Goal: Task Accomplishment & Management: Use online tool/utility

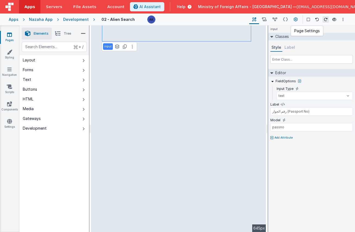
click at [294, 19] on icon at bounding box center [296, 20] width 4 height 6
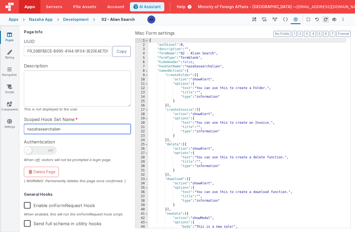
click at [91, 129] on input "nazahasearchalien" at bounding box center [77, 129] width 107 height 10
click at [267, 20] on button at bounding box center [264, 19] width 11 height 9
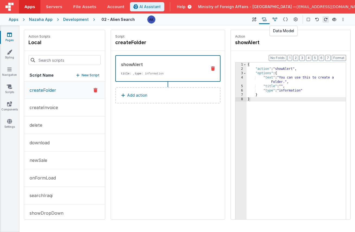
click at [277, 20] on icon at bounding box center [275, 20] width 5 height 6
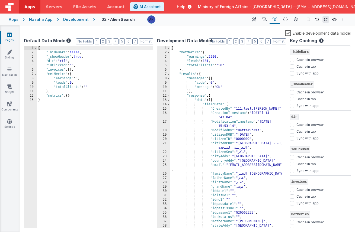
click at [204, 64] on div "{ "metMerics" : { "earnings" : 3500 , "leads" : 101 , "totalClients" : "50" } ,…" at bounding box center [226, 143] width 112 height 195
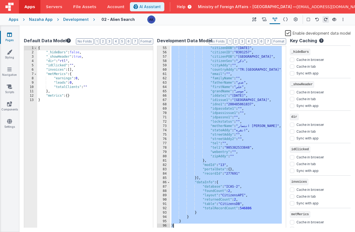
scroll to position [265, 0]
drag, startPoint x: 177, startPoint y: 74, endPoint x: 255, endPoint y: 221, distance: 166.3
click at [255, 221] on div ""citizenDOB" : "06/01/2004" , "citizenID" : "0301257" , "citizenPOB" : "بغداد" …" at bounding box center [226, 141] width 112 height 191
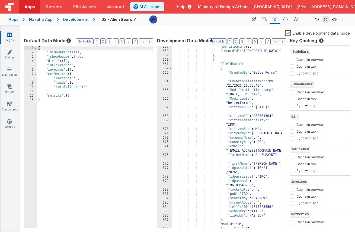
scroll to position [3674, 0]
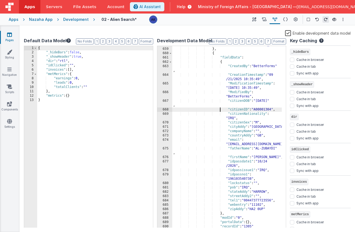
click at [227, 110] on div ""recordId" : "1215" } , { "fieldData" : { "CreatedBy" : "BetterForms" , "Creati…" at bounding box center [227, 138] width 110 height 191
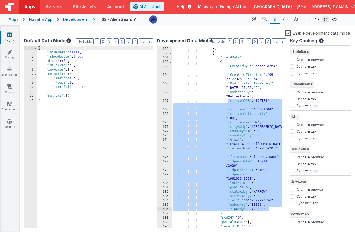
drag, startPoint x: 227, startPoint y: 101, endPoint x: 272, endPoint y: 211, distance: 118.3
click at [272, 211] on div ""recordId" : "1215" } , { "fieldData" : { "CreatedBy" : "BetterForms" , "Creati…" at bounding box center [227, 138] width 110 height 191
click at [262, 139] on div ""recordId" : "1215" } , { "fieldData" : { "CreatedBy" : "BetterForms" , "Creati…" at bounding box center [227, 138] width 110 height 191
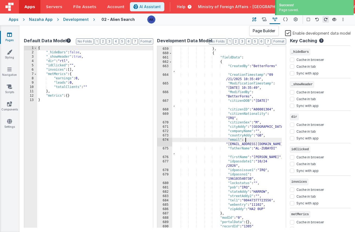
click at [257, 19] on button at bounding box center [254, 19] width 10 height 9
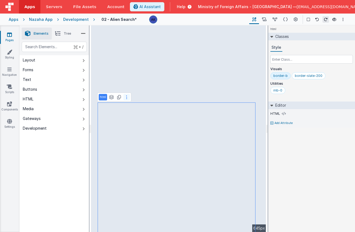
click at [126, 97] on icon at bounding box center [126, 97] width 1 height 4
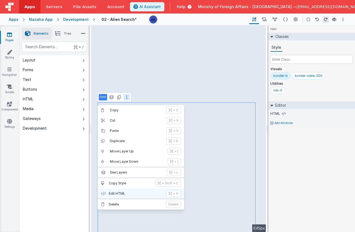
click at [133, 193] on p "Edit HTML" at bounding box center [136, 194] width 54 height 4
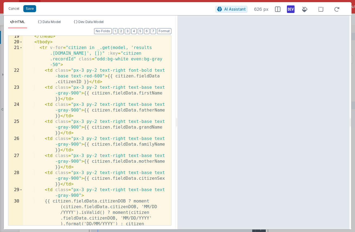
scroll to position [0, 0]
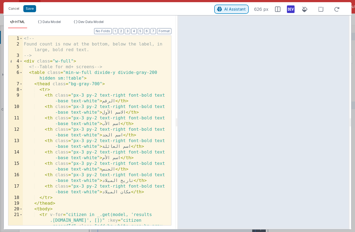
click at [229, 9] on span "AI Assistant" at bounding box center [234, 9] width 21 height 5
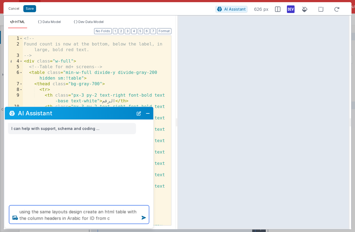
click at [125, 212] on textarea "using the same layouts design create an html table with the column headers in A…" at bounding box center [79, 215] width 140 height 18
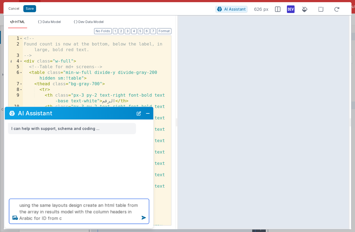
click at [77, 217] on textarea "using the same layouts design create an html table from the array in results mo…" at bounding box center [79, 211] width 140 height 25
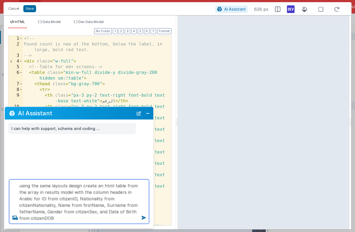
type textarea "using the same layouts design create an html table from the array in results mo…"
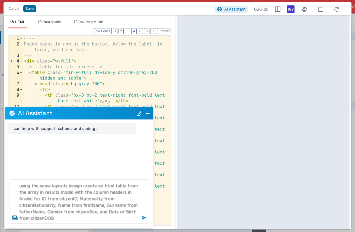
click at [143, 219] on icon at bounding box center [143, 218] width 9 height 9
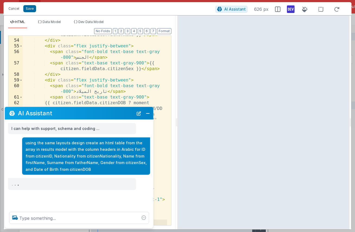
scroll to position [539, 0]
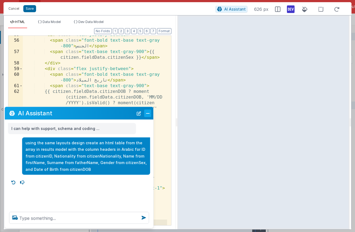
click at [146, 112] on button "Close" at bounding box center [147, 114] width 7 height 8
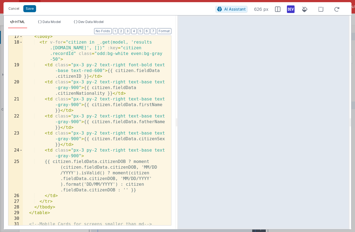
scroll to position [0, 0]
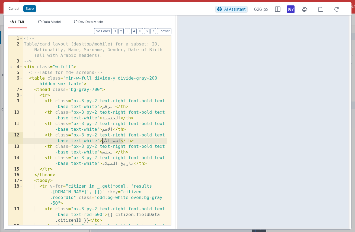
click at [103, 142] on div "<!-- Table/card layout (desktop/mobile) for a subset: ID, Nationality, Name, Su…" at bounding box center [95, 142] width 144 height 213
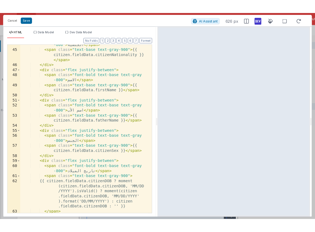
scroll to position [442, 0]
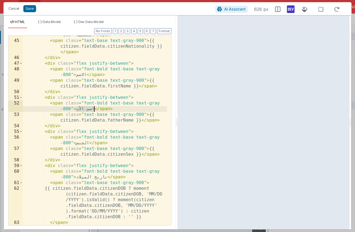
drag, startPoint x: 77, startPoint y: 110, endPoint x: 93, endPoint y: 109, distance: 16.5
click at [93, 109] on div "< span class = "font-bold text-base text-gray -800" > الجنسية </ span > < span …" at bounding box center [95, 130] width 144 height 207
click at [25, 8] on button "Save" at bounding box center [29, 8] width 13 height 7
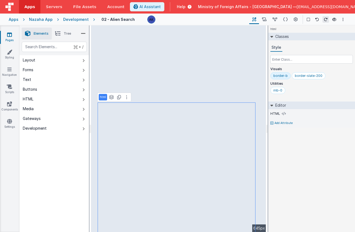
click at [68, 34] on span "Tree" at bounding box center [67, 33] width 7 height 4
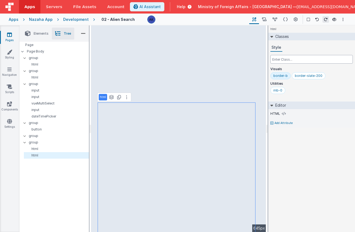
click at [307, 56] on input "text" at bounding box center [311, 59] width 82 height 9
type input "ح"
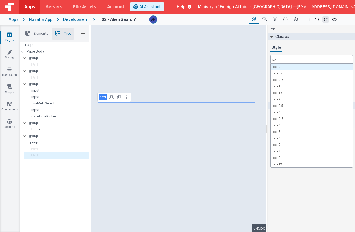
type input "px-4"
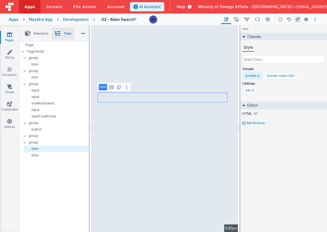
click at [126, 86] on icon at bounding box center [126, 87] width 1 height 4
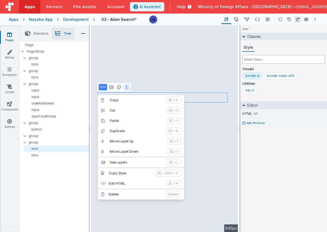
click at [256, 61] on input "text" at bounding box center [283, 59] width 82 height 9
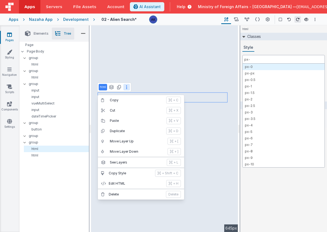
type input "px-4"
type input "pb-4"
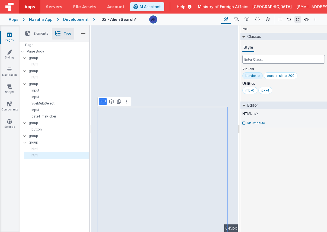
click at [260, 61] on input "text" at bounding box center [283, 59] width 82 height 9
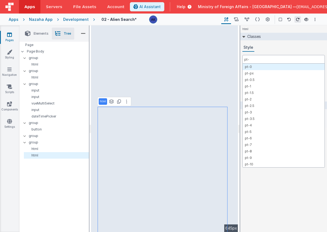
type input "pt-4"
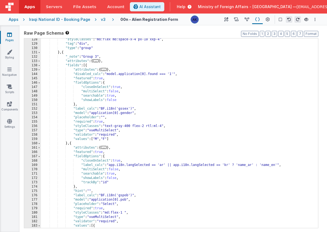
scroll to position [251, 0]
